Goal: Transaction & Acquisition: Purchase product/service

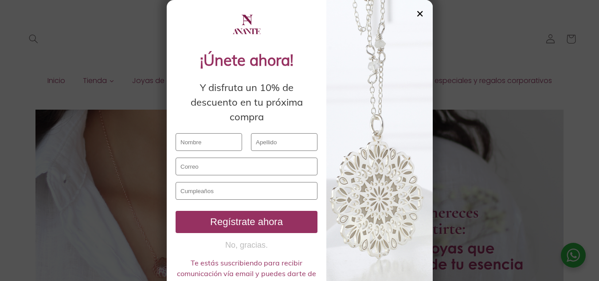
click at [420, 12] on div "✕" at bounding box center [420, 14] width 8 height 10
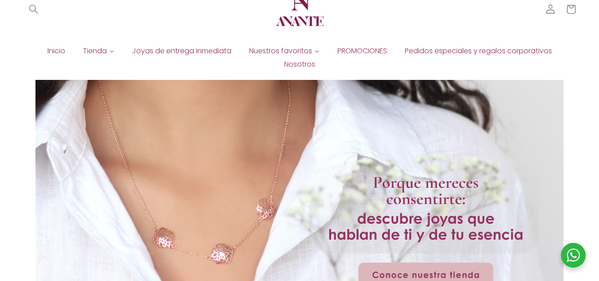
scroll to position [44, 0]
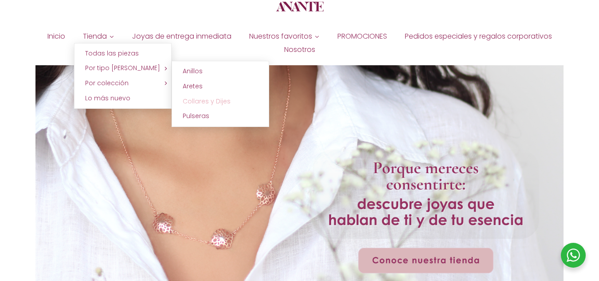
click at [218, 104] on span "Collares y Dijes" at bounding box center [207, 101] width 48 height 9
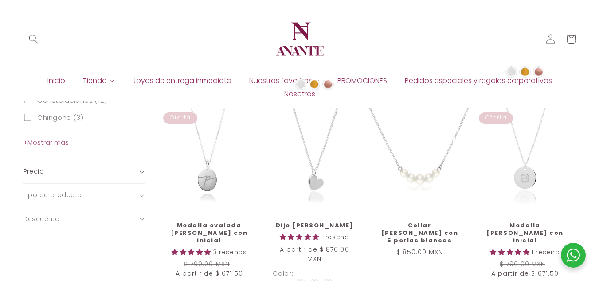
scroll to position [468, 0]
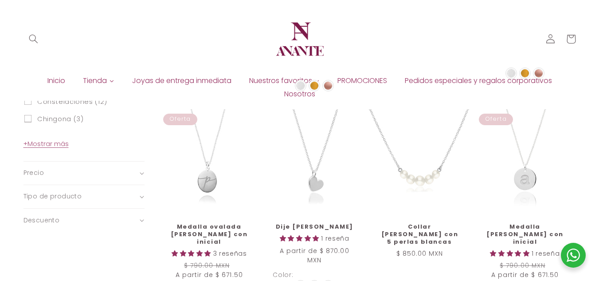
click at [59, 121] on span "Chingona (3)" at bounding box center [60, 119] width 47 height 8
click at [31, 121] on input "Chingona (3) Chingona (3 productos)" at bounding box center [28, 119] width 8 height 8
checkbox input "true"
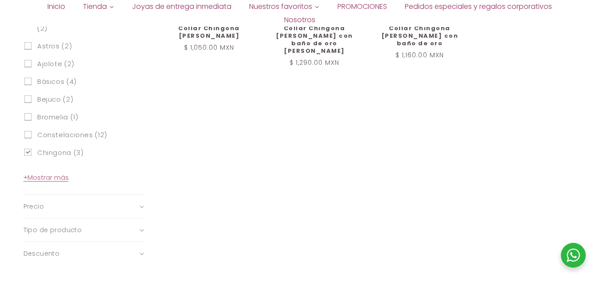
scroll to position [492, 0]
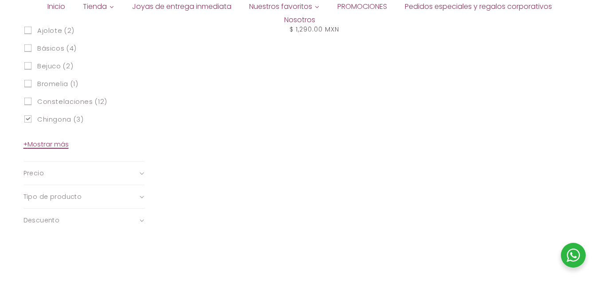
click at [61, 144] on span "+ Mostrar más" at bounding box center [46, 144] width 45 height 9
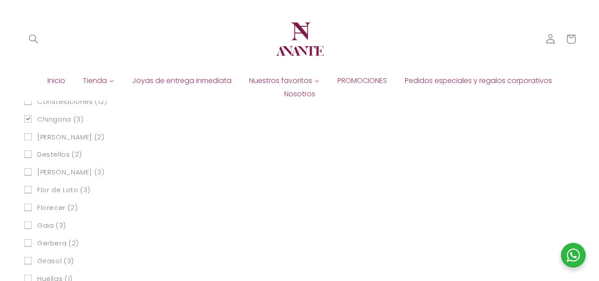
scroll to position [448, 0]
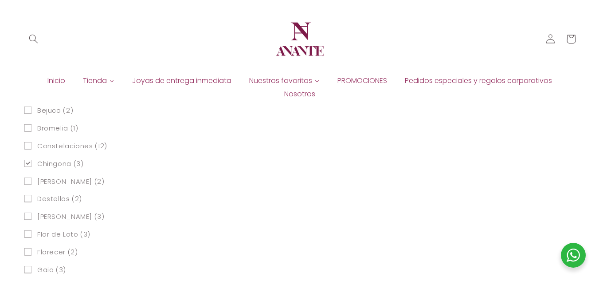
click at [80, 146] on span "Constelaciones (12)" at bounding box center [72, 146] width 70 height 8
click at [31, 146] on input "Constelaciones (12) Constelaciones (12 productos)" at bounding box center [28, 146] width 8 height 8
checkbox input "true"
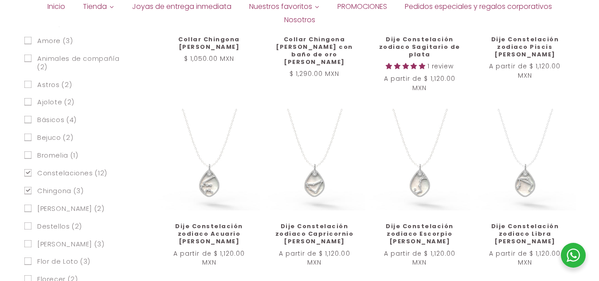
scroll to position [475, 0]
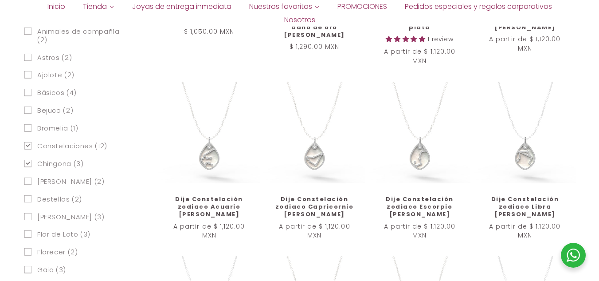
click at [25, 163] on input "Chingona (3) Chingona (3 productos)" at bounding box center [28, 164] width 8 height 8
checkbox input "false"
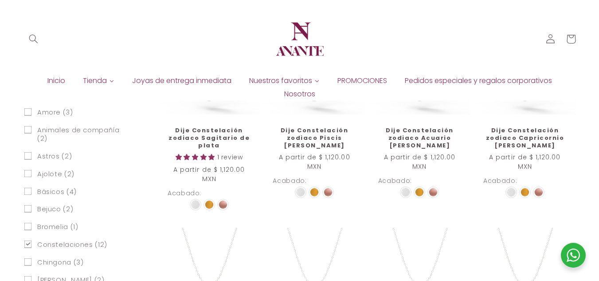
scroll to position [278, 0]
